Goal: Task Accomplishment & Management: Complete application form

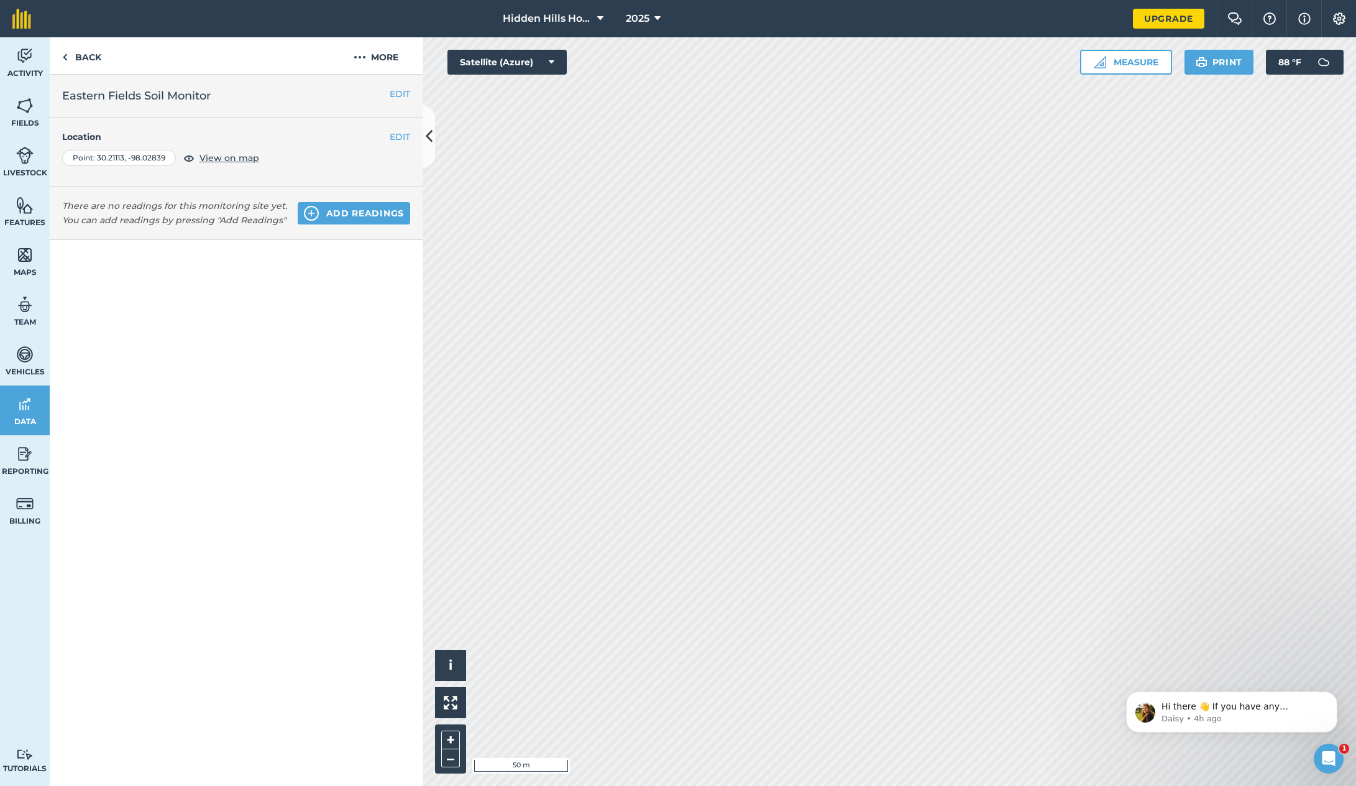
scroll to position [2, 0]
click at [430, 138] on icon at bounding box center [429, 137] width 7 height 22
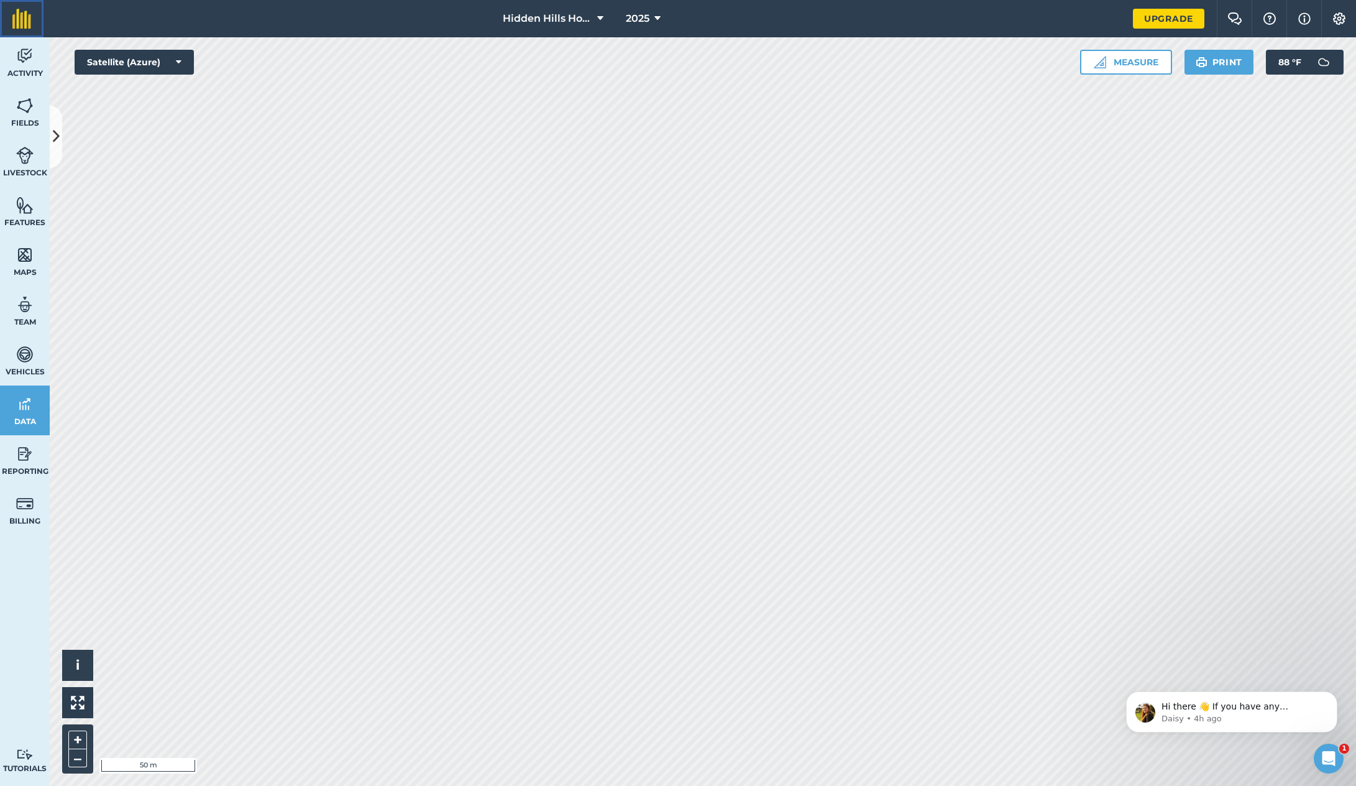
click at [25, 22] on img at bounding box center [21, 19] width 19 height 20
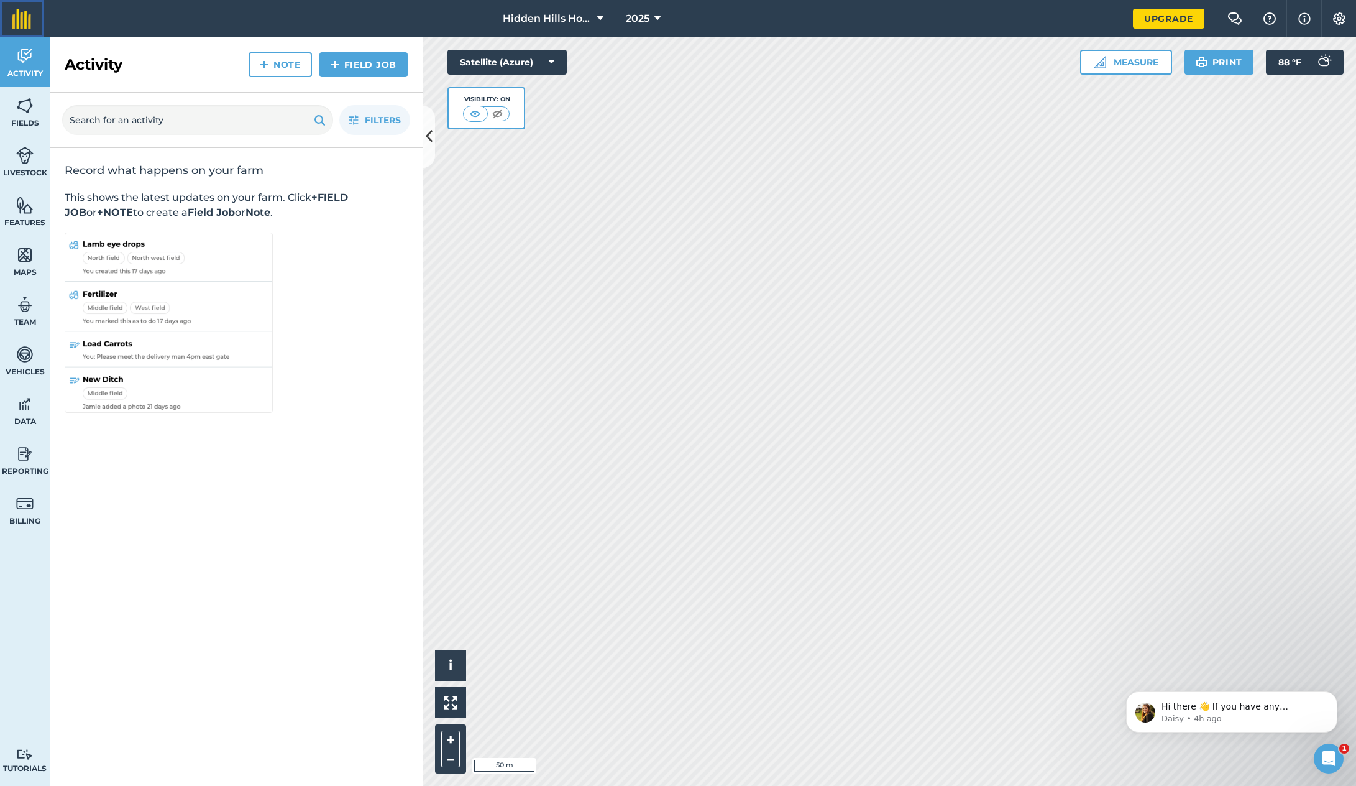
click at [22, 20] on img at bounding box center [21, 19] width 19 height 20
click at [27, 67] on link "Activity" at bounding box center [25, 62] width 50 height 50
click at [265, 65] on img at bounding box center [264, 64] width 9 height 15
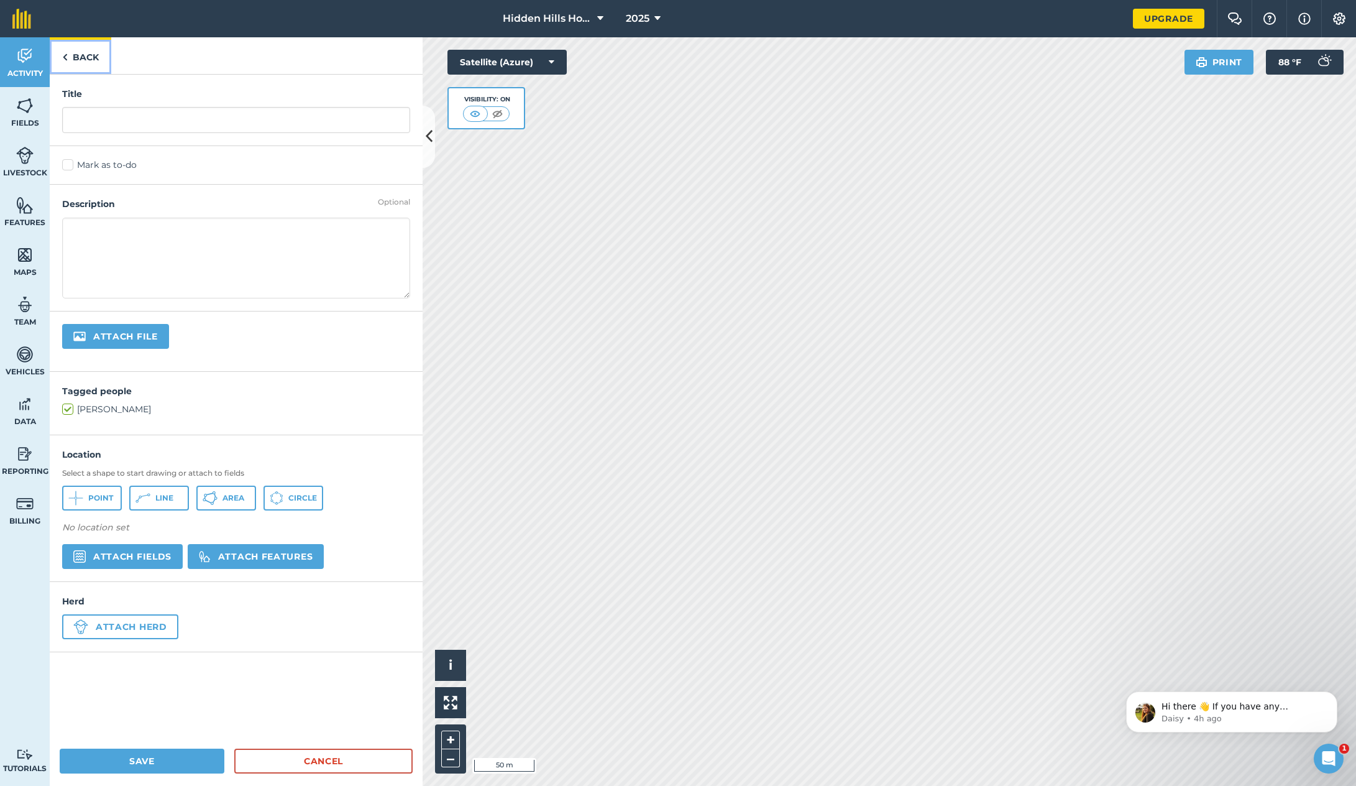
click at [71, 56] on link "Back" at bounding box center [81, 55] width 62 height 37
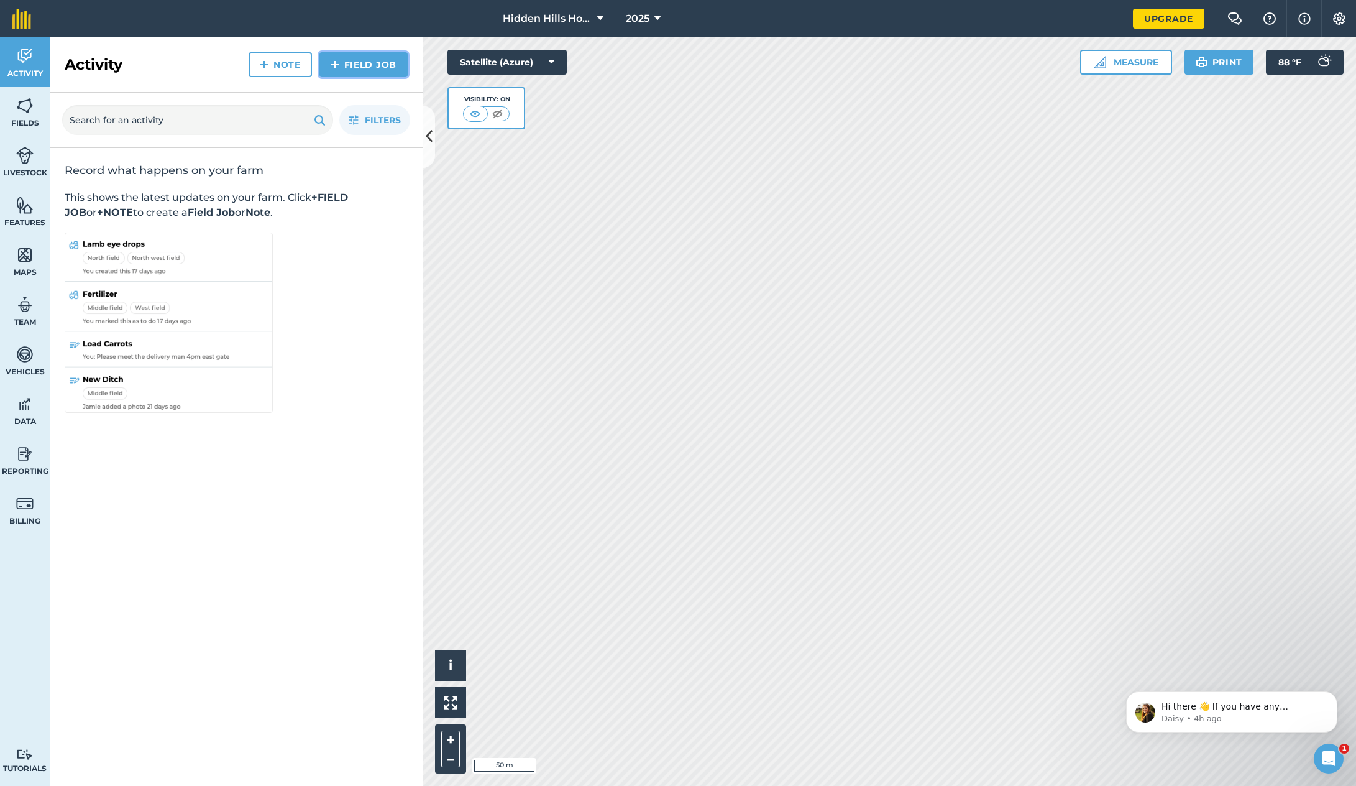
click at [345, 65] on link "Field Job" at bounding box center [363, 64] width 88 height 25
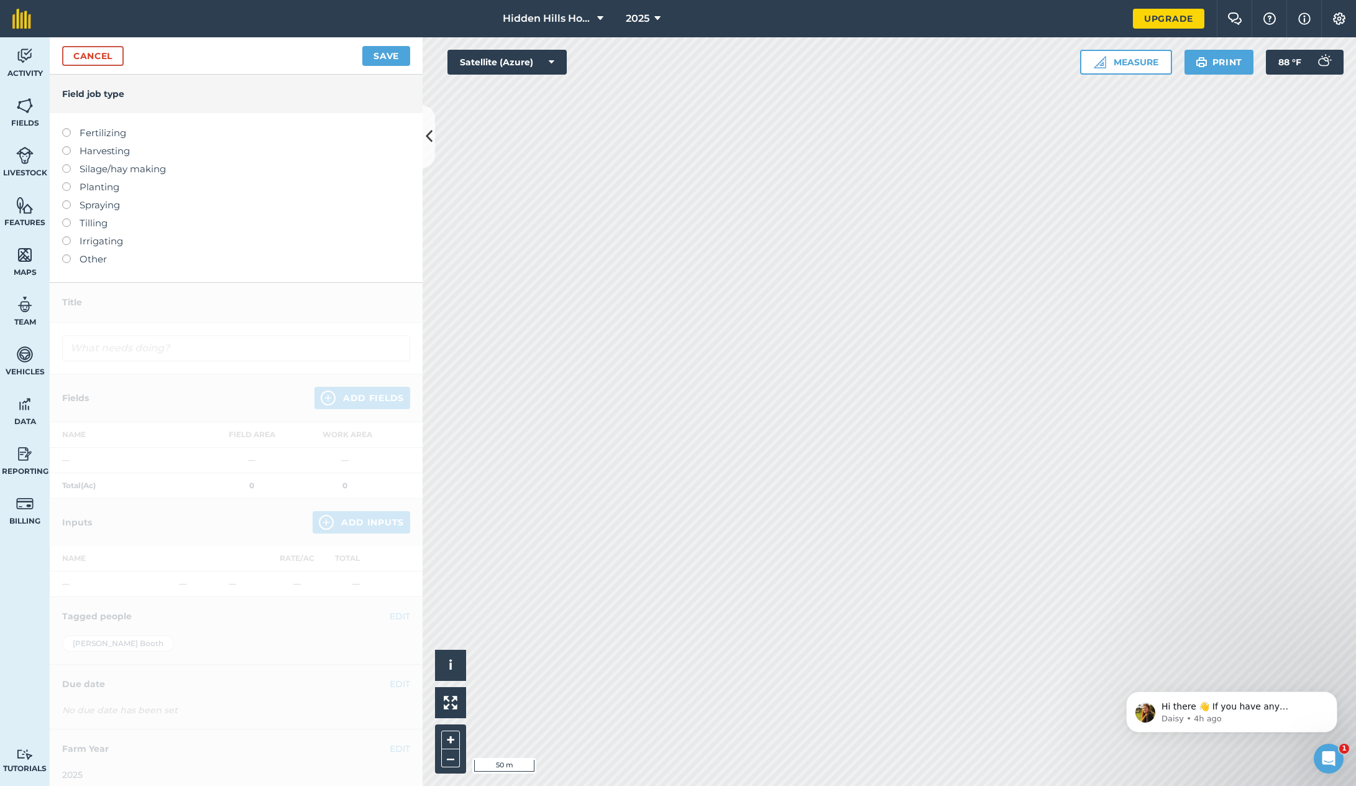
click at [70, 128] on label at bounding box center [70, 128] width 17 height 0
type input "Fertilizing"
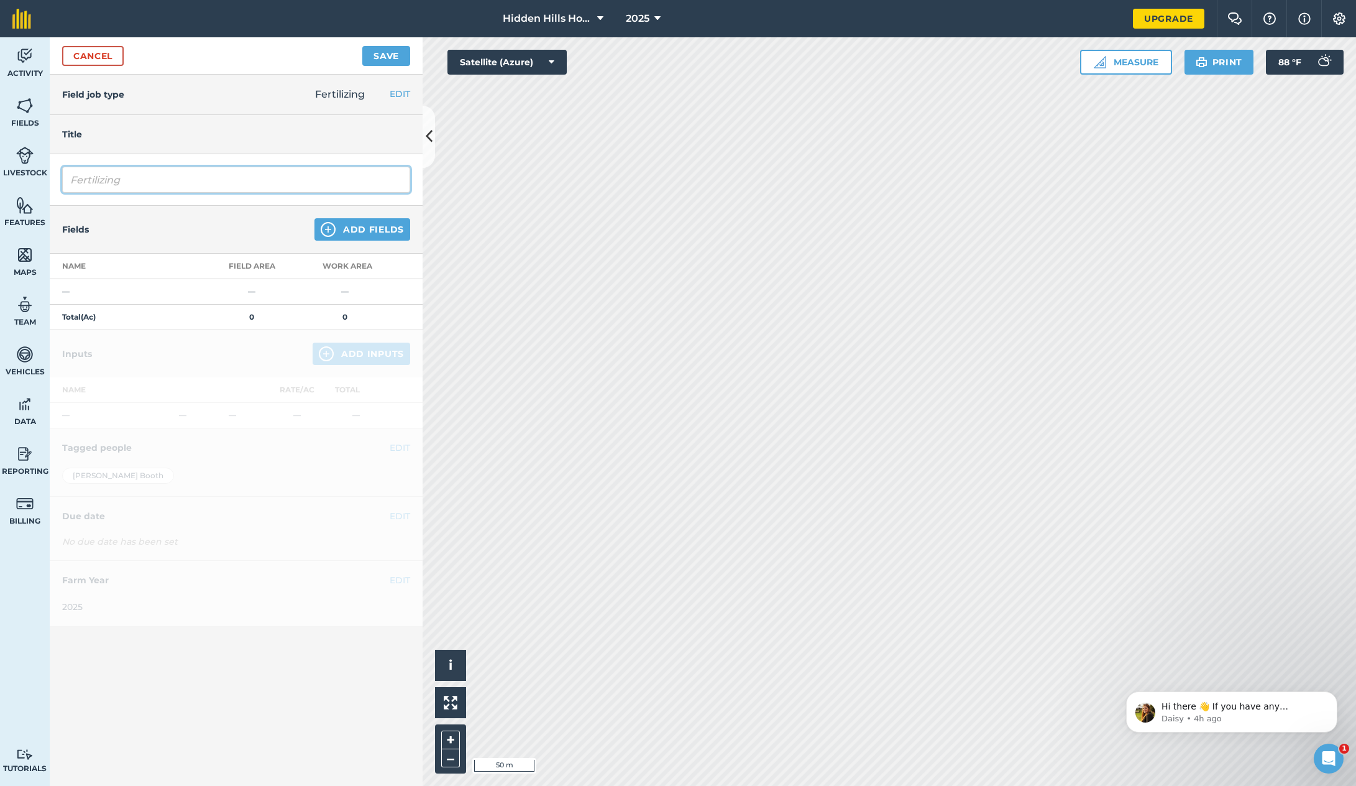
click at [188, 180] on input "Fertilizing" at bounding box center [236, 180] width 348 height 26
click at [336, 228] on img at bounding box center [328, 229] width 15 height 15
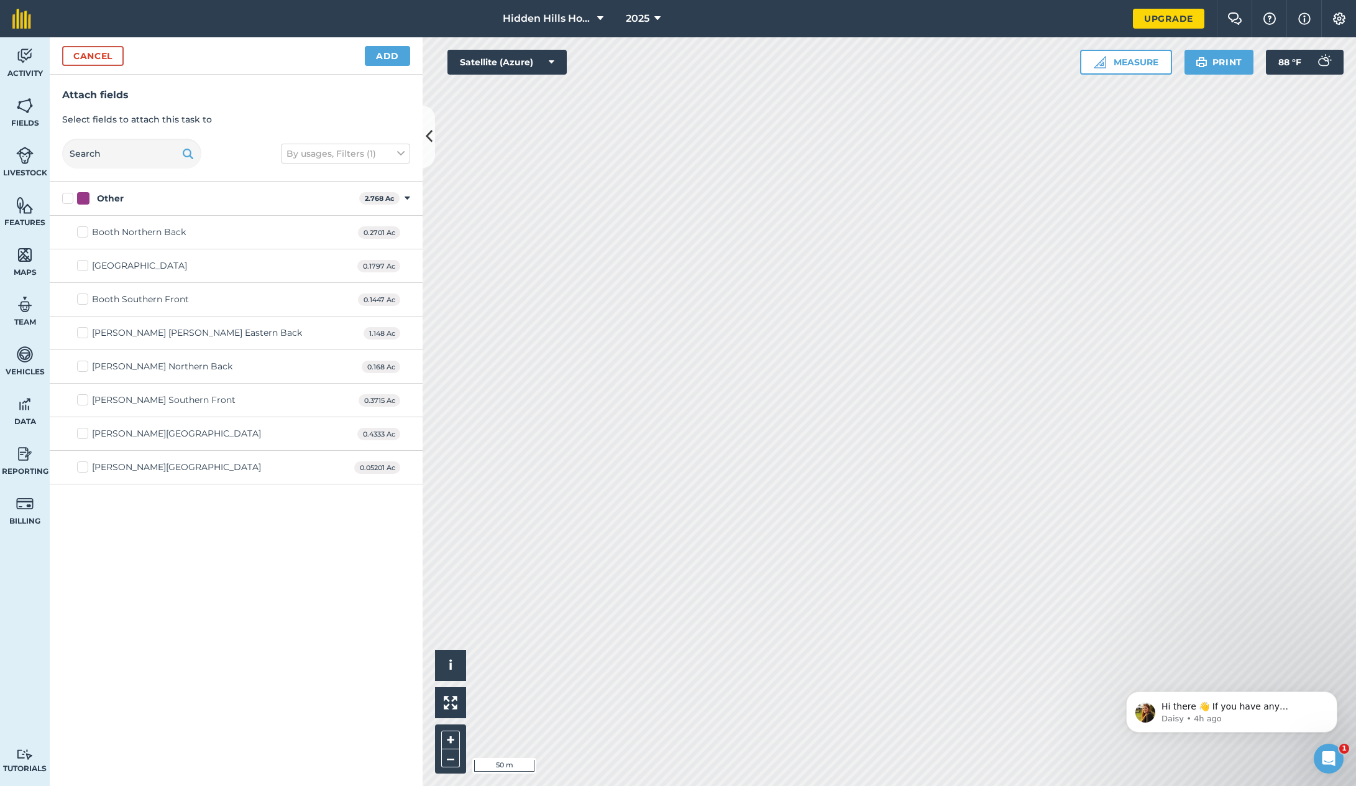
click at [83, 334] on label "[PERSON_NAME] [PERSON_NAME] Eastern Back" at bounding box center [189, 332] width 225 height 13
click at [83, 334] on input "[PERSON_NAME] [PERSON_NAME] Eastern Back" at bounding box center [81, 330] width 8 height 8
checkbox input "true"
click at [84, 58] on button "Cancel" at bounding box center [93, 56] width 62 height 20
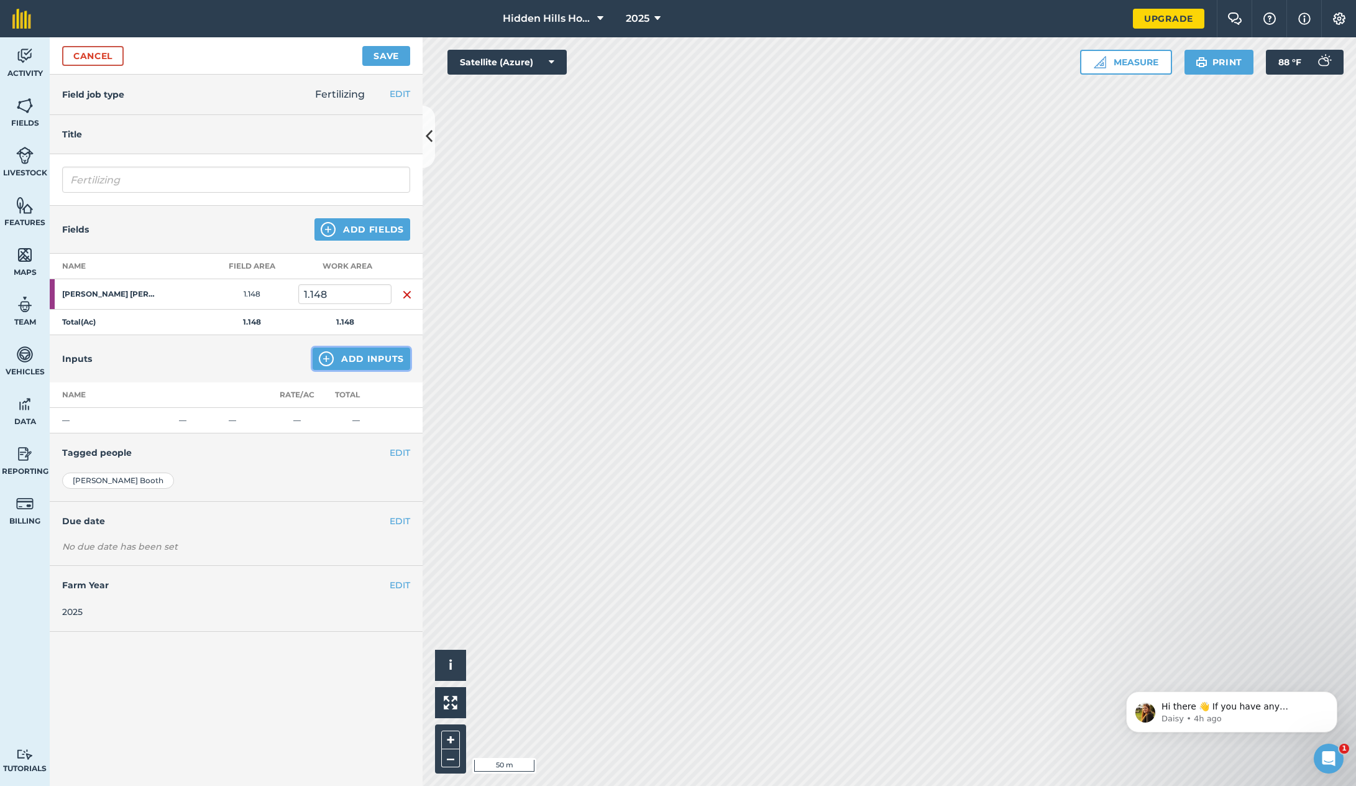
click at [323, 359] on img at bounding box center [326, 358] width 15 height 15
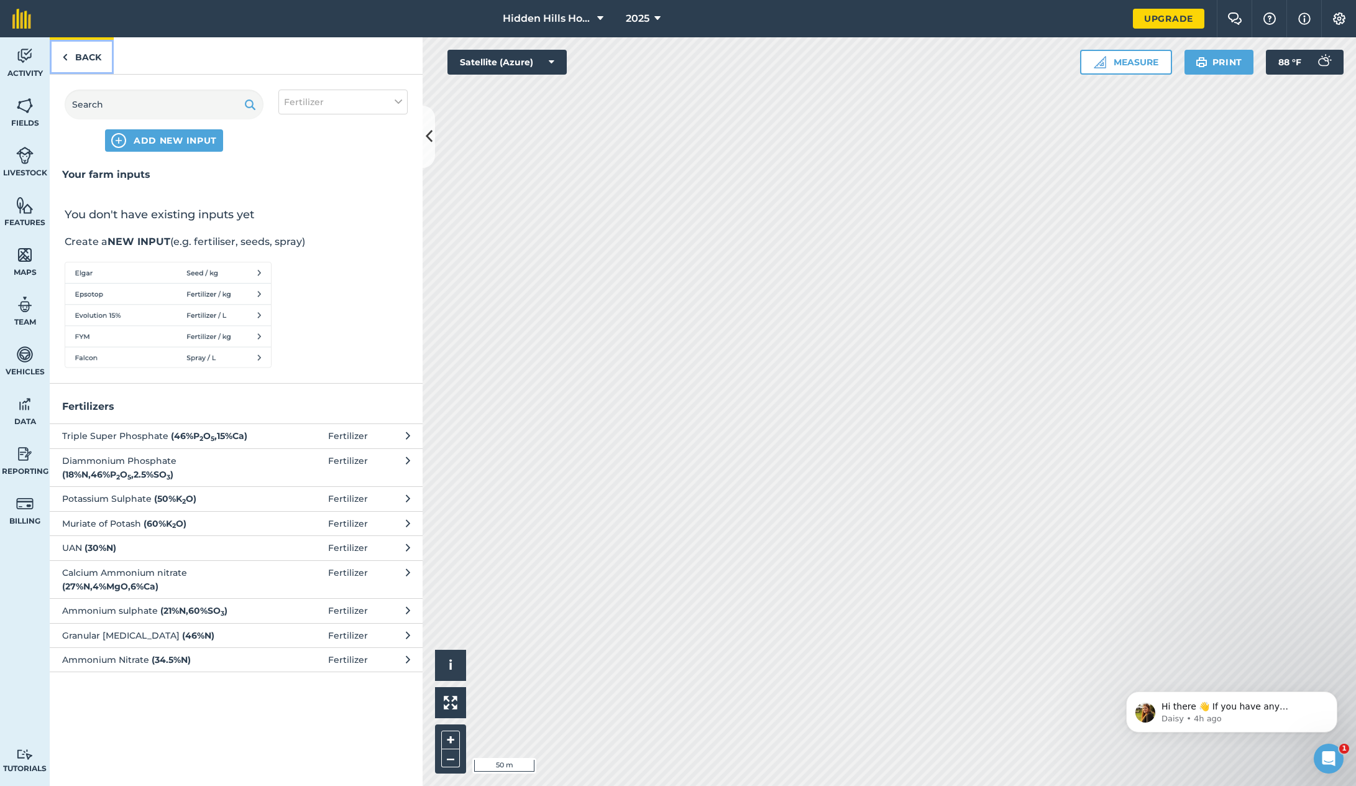
click at [61, 57] on link "Back" at bounding box center [82, 55] width 64 height 37
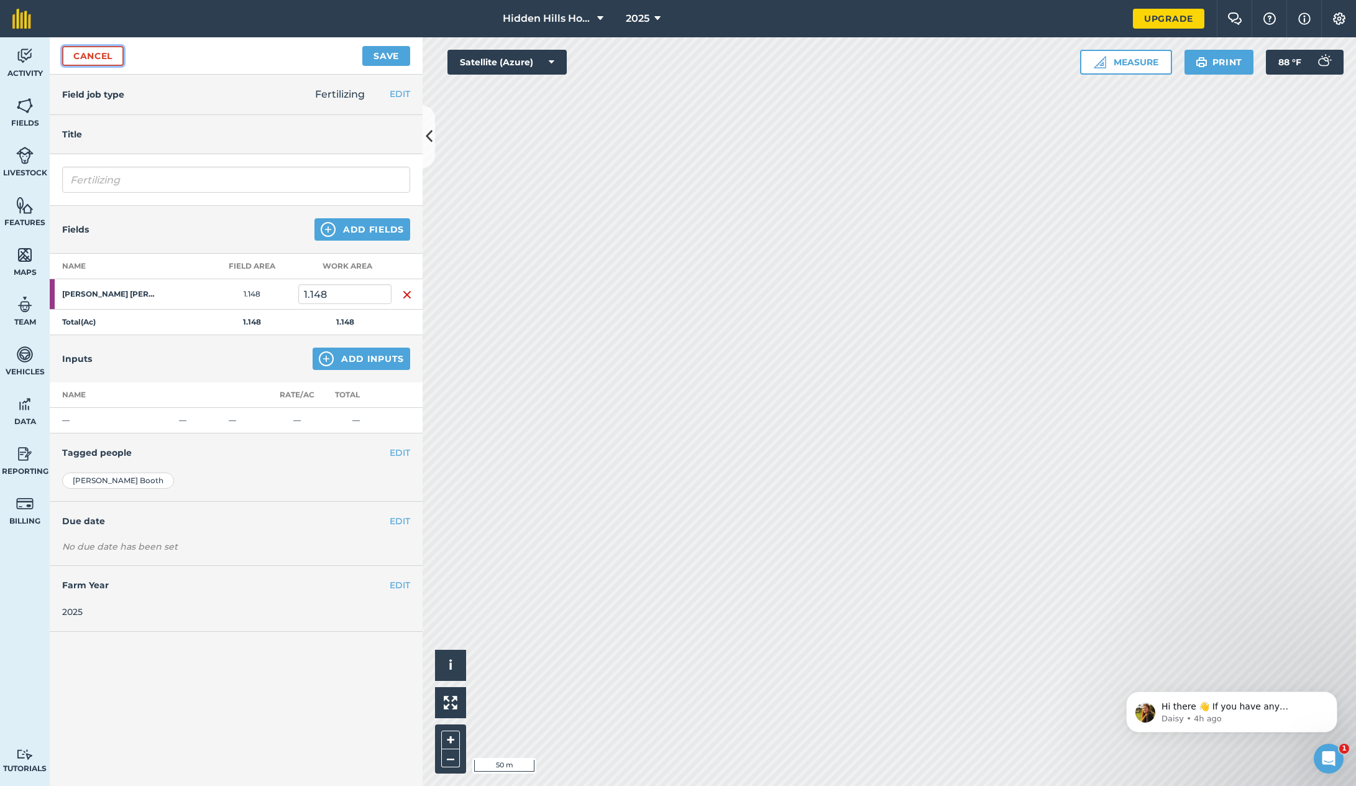
click at [78, 55] on link "Cancel" at bounding box center [93, 56] width 62 height 20
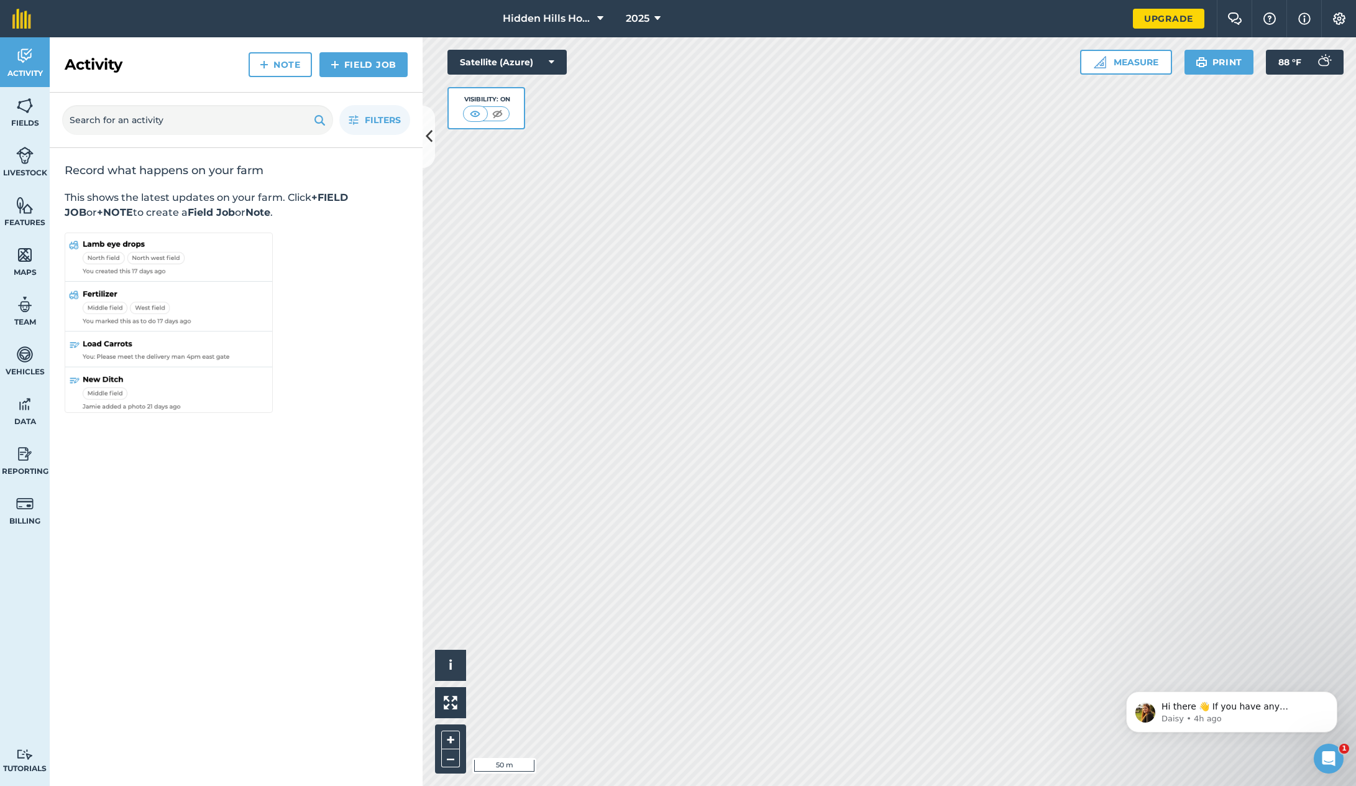
click at [376, 261] on div "Record what happens on your farm This shows the latest updates on your farm. Cl…" at bounding box center [236, 289] width 373 height 283
click at [24, 112] on img at bounding box center [24, 105] width 17 height 19
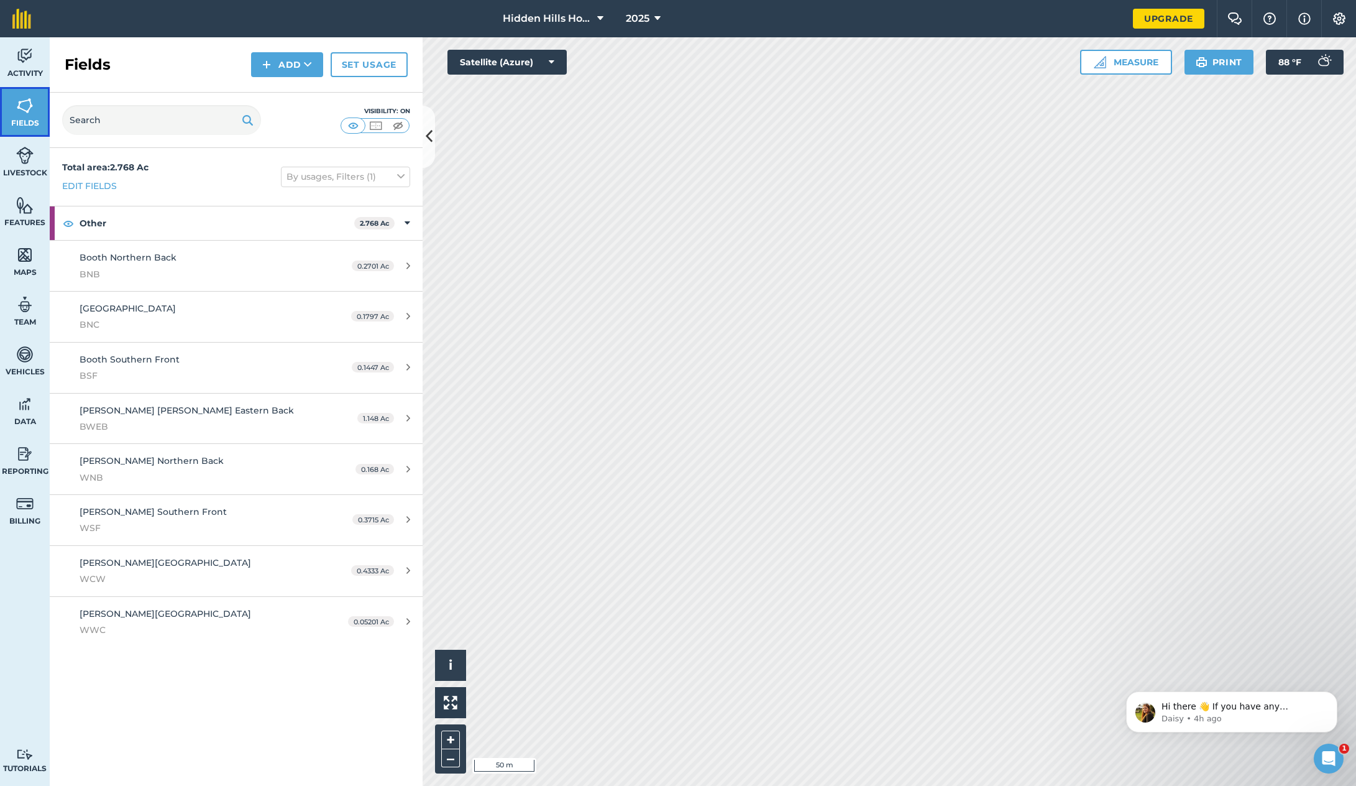
click at [29, 113] on img at bounding box center [24, 105] width 17 height 19
click at [26, 62] on img at bounding box center [24, 56] width 17 height 19
